Goal: Information Seeking & Learning: Learn about a topic

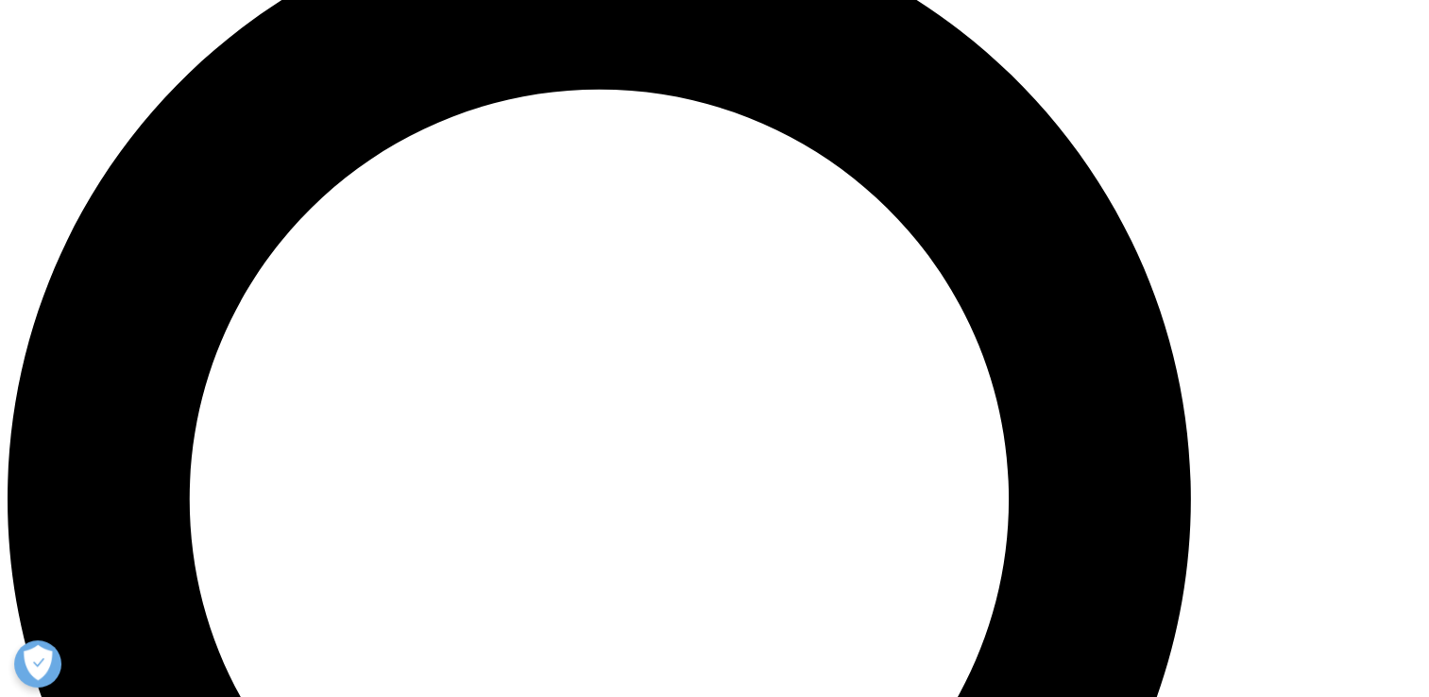
scroll to position [1511, 0]
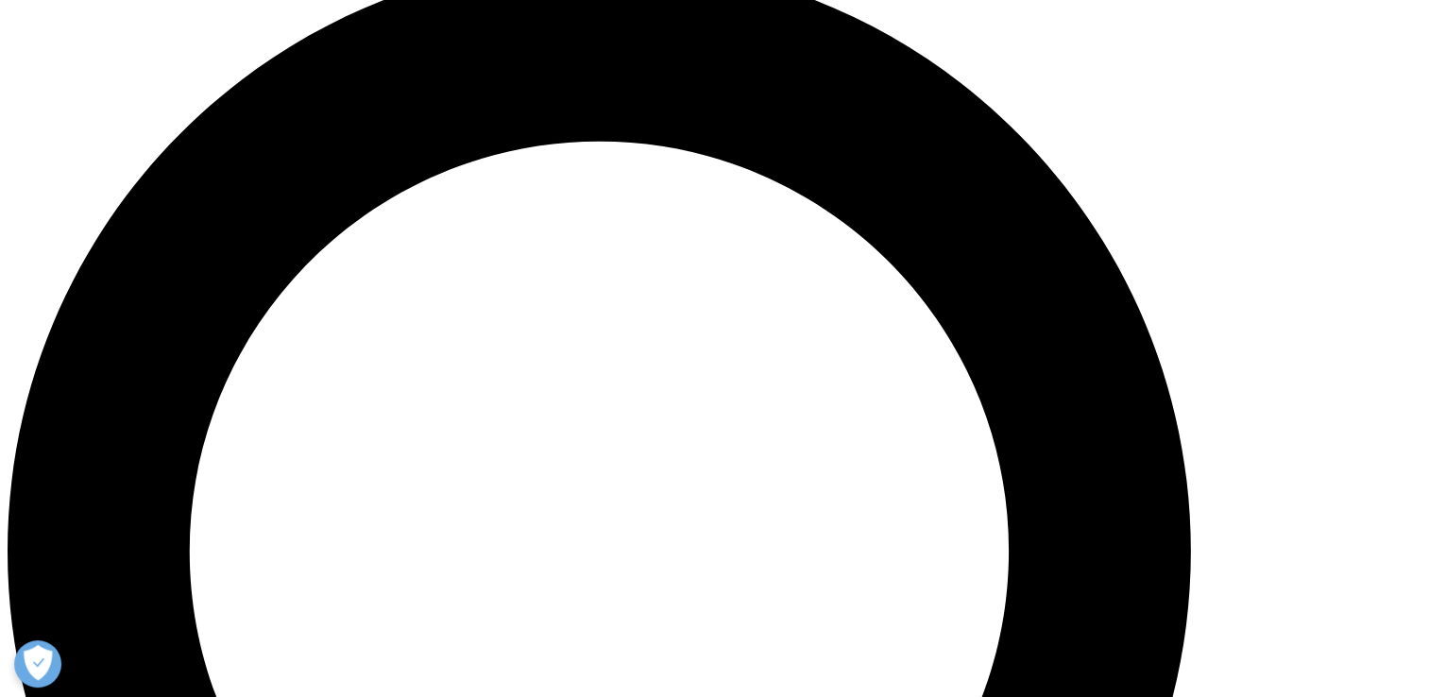
scroll to position [1511, 0]
